Goal: Task Accomplishment & Management: Manage account settings

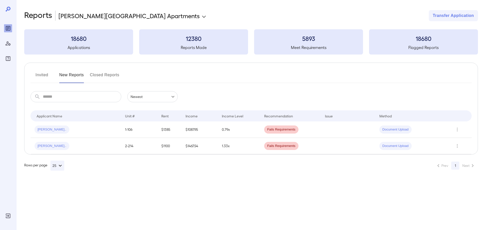
click at [96, 95] on input "text" at bounding box center [82, 96] width 78 height 11
click at [49, 75] on button "Invited" at bounding box center [42, 77] width 23 height 12
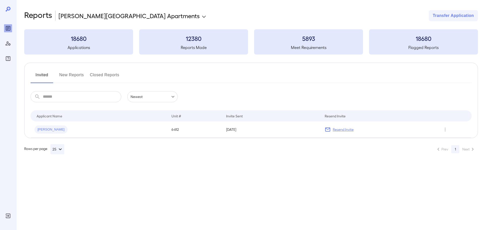
click at [74, 99] on input "text" at bounding box center [82, 96] width 78 height 11
click at [444, 128] on icon "Row Actions" at bounding box center [445, 129] width 6 height 6
click at [451, 141] on li "View Application" at bounding box center [460, 139] width 40 height 8
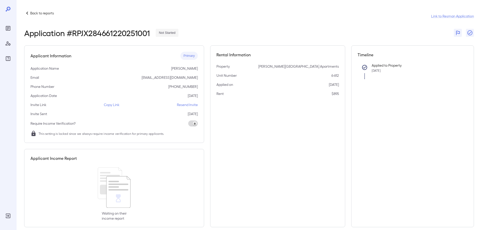
click at [33, 14] on p "Back to reports" at bounding box center [42, 13] width 24 height 5
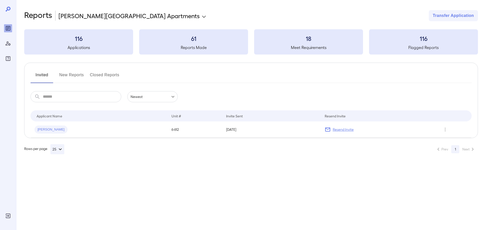
click at [13, 24] on div at bounding box center [8, 115] width 16 height 230
click at [336, 131] on p "Resend Invite" at bounding box center [343, 129] width 21 height 5
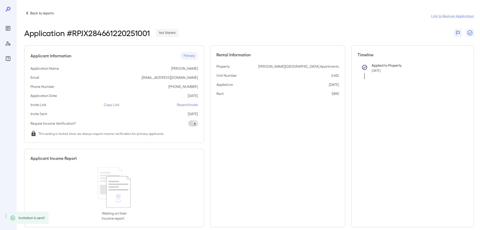
click at [185, 106] on p "Resend Invite" at bounding box center [187, 104] width 21 height 5
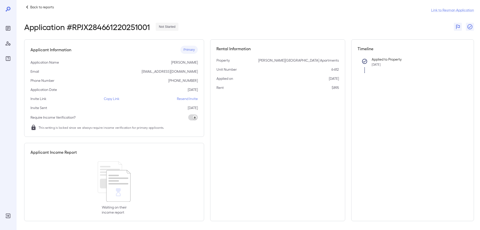
scroll to position [7, 0]
drag, startPoint x: 111, startPoint y: 90, endPoint x: 110, endPoint y: 95, distance: 5.0
click at [111, 91] on div "Application Date 09/29/25" at bounding box center [114, 88] width 167 height 5
click at [110, 97] on p "Copy Link" at bounding box center [112, 97] width 16 height 5
click at [4, 10] on div at bounding box center [8, 34] width 8 height 56
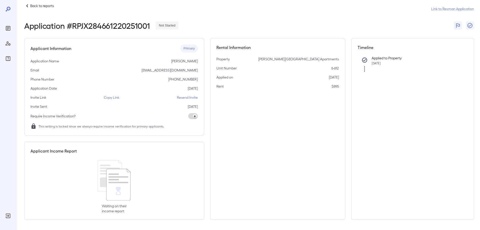
drag, startPoint x: 12, startPoint y: 8, endPoint x: 8, endPoint y: 27, distance: 19.5
click at [11, 8] on div at bounding box center [8, 34] width 8 height 56
click at [33, 10] on div "Back to reports Link to Resman Application" at bounding box center [249, 9] width 450 height 12
click at [33, 6] on p "Back to reports" at bounding box center [42, 5] width 24 height 5
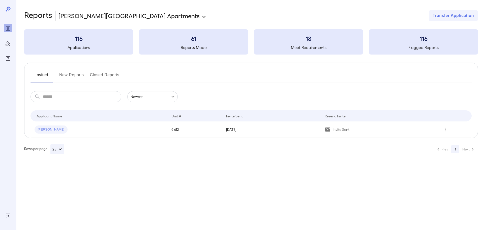
click at [62, 74] on button "New Reports" at bounding box center [71, 77] width 25 height 12
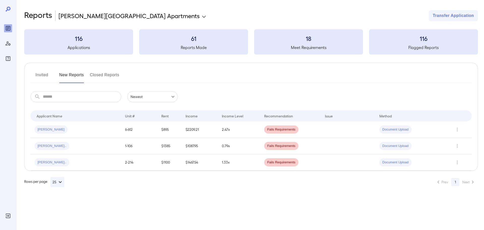
click at [110, 73] on button "Closed Reports" at bounding box center [104, 77] width 29 height 12
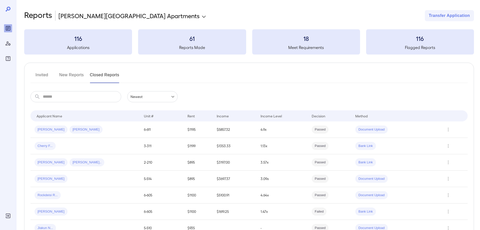
click at [48, 76] on button "Invited" at bounding box center [42, 77] width 23 height 12
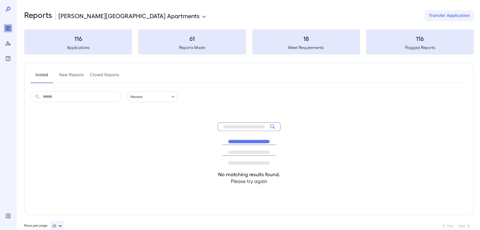
click at [66, 71] on div "Invited New Reports Closed Reports ​ ​ Newest ****** No matching results found.…" at bounding box center [249, 139] width 450 height 152
click at [87, 74] on div "Invited New Reports Closed Reports" at bounding box center [249, 77] width 437 height 12
click at [77, 77] on button "New Reports" at bounding box center [71, 77] width 25 height 12
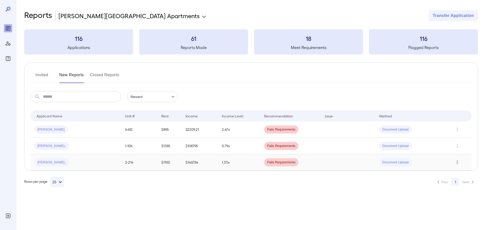
click at [460, 161] on icon "Row Actions" at bounding box center [458, 162] width 6 height 6
click at [466, 173] on li "View Application" at bounding box center [460, 172] width 40 height 8
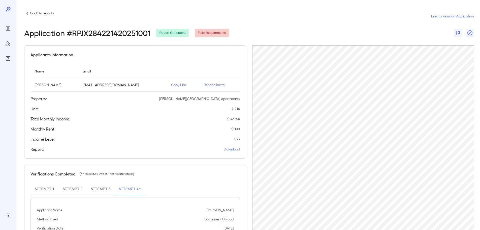
click at [46, 11] on p "Back to reports" at bounding box center [42, 13] width 24 height 5
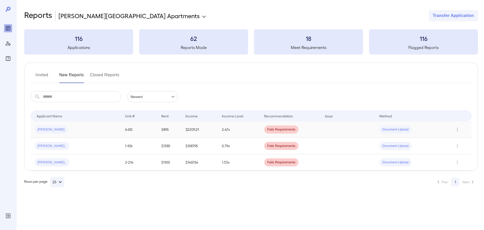
click at [57, 132] on div "Jamie L..." at bounding box center [76, 129] width 82 height 8
